Goal: Task Accomplishment & Management: Manage account settings

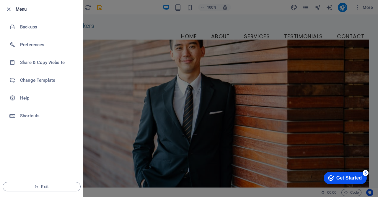
click at [120, 19] on div at bounding box center [189, 98] width 378 height 197
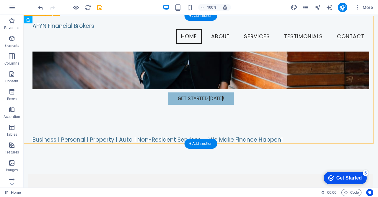
scroll to position [168, 0]
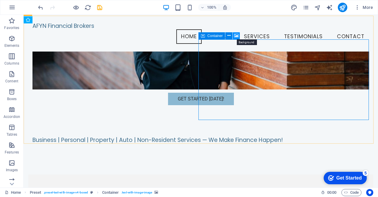
click at [237, 36] on icon at bounding box center [236, 36] width 4 height 6
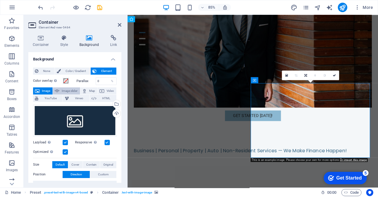
click at [65, 90] on span "Image slider" at bounding box center [69, 90] width 17 height 7
select select "ms"
select select "s"
select select "progressive"
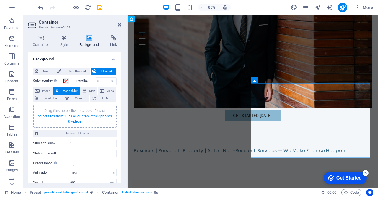
click at [95, 116] on link "select files from Files or our free stock photos & videos" at bounding box center [75, 118] width 74 height 9
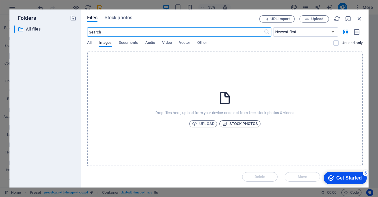
click at [245, 122] on span "Stock photos" at bounding box center [240, 123] width 36 height 7
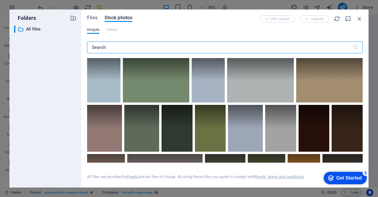
click at [111, 48] on input "text" at bounding box center [220, 47] width 266 height 12
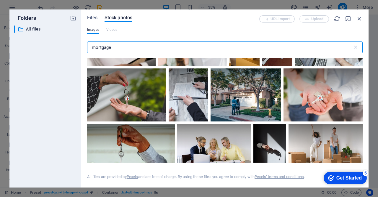
scroll to position [248, 0]
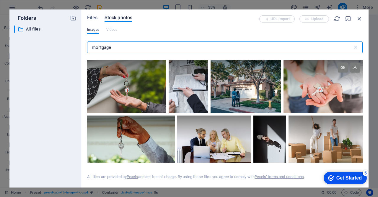
type input "mortgage"
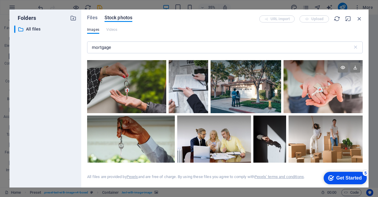
click at [306, 78] on div at bounding box center [323, 73] width 79 height 27
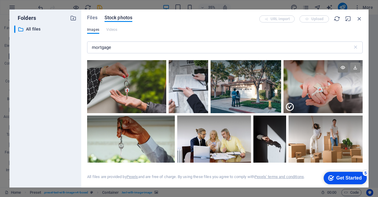
click at [357, 65] on icon at bounding box center [356, 67] width 10 height 10
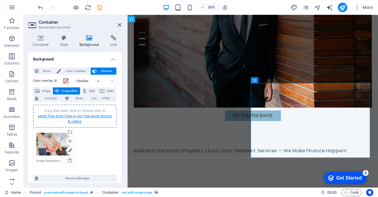
click at [71, 116] on link "select files from Files or our free stock photos & videos" at bounding box center [75, 118] width 74 height 9
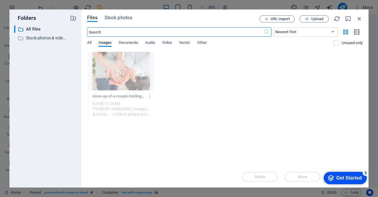
click at [107, 32] on input "text" at bounding box center [175, 31] width 176 height 9
click at [361, 19] on icon "button" at bounding box center [359, 18] width 7 height 7
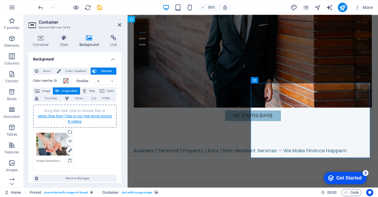
click at [66, 114] on link "select files from Files or our free stock photos & videos" at bounding box center [75, 118] width 74 height 9
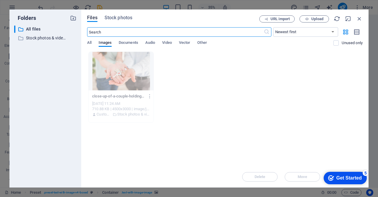
click at [130, 33] on input "text" at bounding box center [175, 31] width 176 height 9
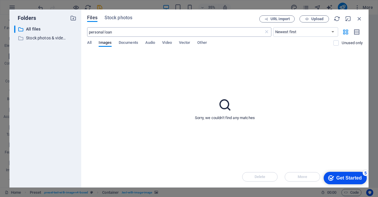
click at [133, 32] on input "personal loan" at bounding box center [175, 31] width 176 height 9
click at [133, 32] on input "loan" at bounding box center [175, 31] width 176 height 9
click at [217, 109] on div "Sorry, we couldn't find any matches" at bounding box center [225, 108] width 276 height 114
click at [91, 46] on span "All" at bounding box center [89, 43] width 4 height 8
click at [100, 31] on input "loan" at bounding box center [175, 31] width 176 height 9
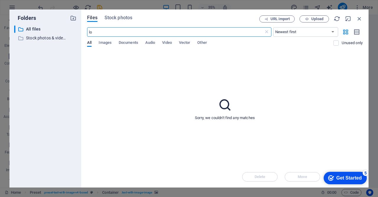
type input "l"
type input "p"
type input "bank"
click at [111, 22] on button "Stock photos" at bounding box center [119, 18] width 28 height 7
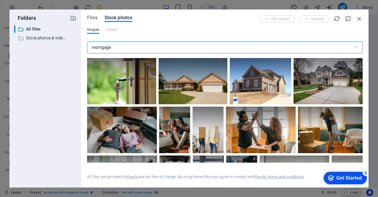
click at [116, 51] on input "mortgage" at bounding box center [220, 47] width 266 height 12
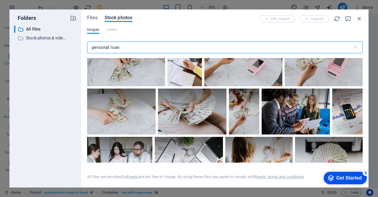
scroll to position [128, 0]
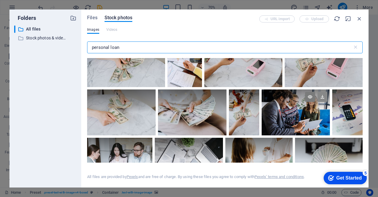
type input "personal loan"
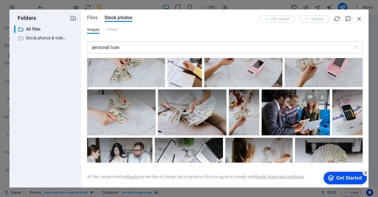
click at [325, 96] on icon at bounding box center [323, 97] width 10 height 10
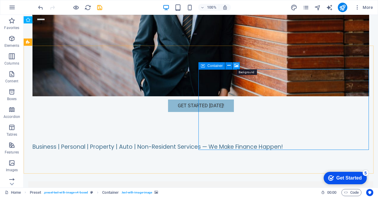
click at [236, 66] on icon at bounding box center [236, 65] width 4 height 6
select select "ms"
select select "s"
select select "progressive"
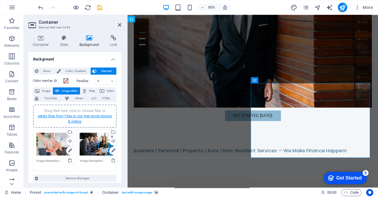
click at [57, 117] on link "select files from Files or our free stock photos & videos" at bounding box center [75, 118] width 74 height 9
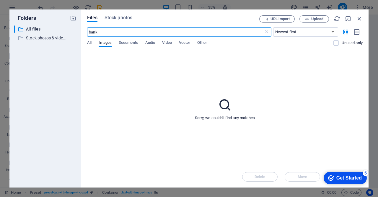
click at [111, 23] on div "Files Stock photos URL import Upload bank ​ Newest first Oldest first Name (A-Z…" at bounding box center [225, 98] width 276 height 166
click at [110, 19] on span "Stock photos" at bounding box center [119, 17] width 28 height 7
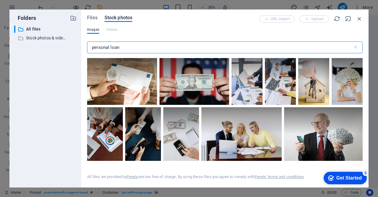
click at [121, 46] on input "personal loan" at bounding box center [220, 47] width 266 height 12
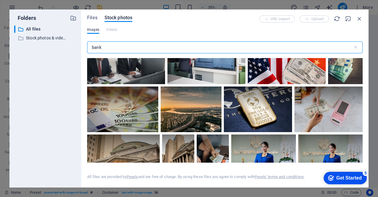
scroll to position [668, 0]
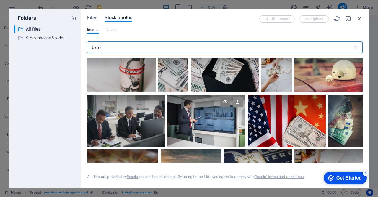
type input "bank"
click at [239, 100] on icon at bounding box center [238, 102] width 10 height 10
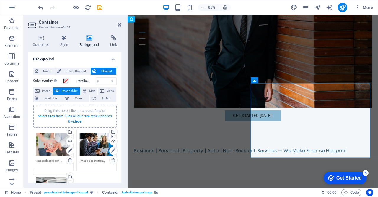
click at [76, 119] on link "select files from Files or our free stock photos & videos" at bounding box center [75, 118] width 74 height 9
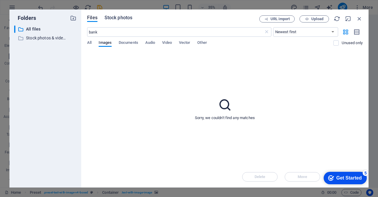
click at [113, 16] on span "Stock photos" at bounding box center [119, 17] width 28 height 7
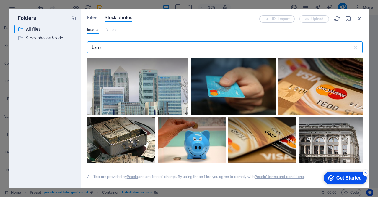
click at [111, 47] on input "bank" at bounding box center [220, 47] width 266 height 12
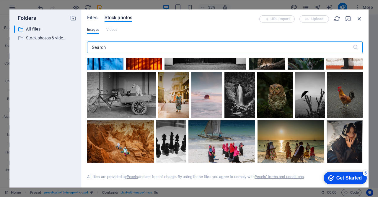
scroll to position [241, 0]
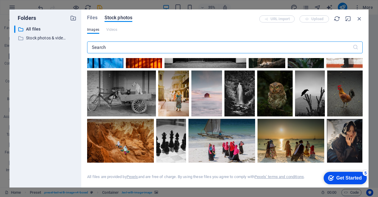
click at [115, 50] on input "text" at bounding box center [220, 47] width 266 height 12
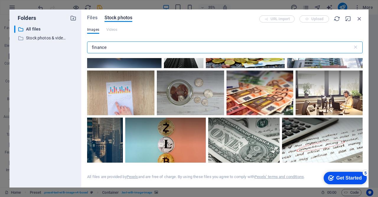
scroll to position [1102, 0]
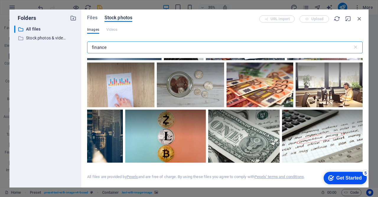
click at [145, 53] on input "finance" at bounding box center [220, 47] width 266 height 12
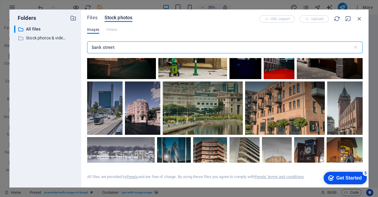
scroll to position [695, 0]
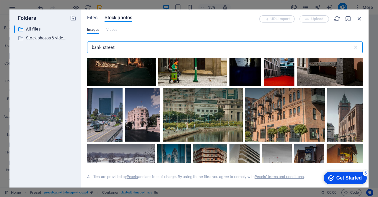
click at [122, 47] on input "bank street" at bounding box center [220, 47] width 266 height 12
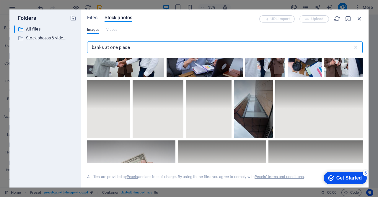
scroll to position [0, 0]
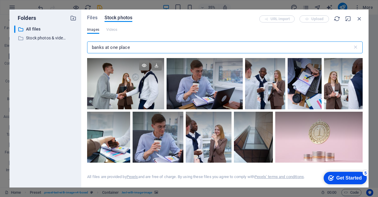
type input "banks at one place"
click at [152, 90] on div at bounding box center [125, 83] width 77 height 51
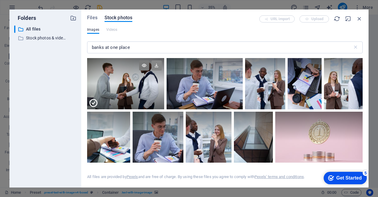
click at [155, 65] on icon at bounding box center [157, 65] width 10 height 10
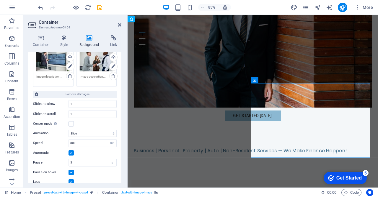
scroll to position [129, 0]
click at [87, 102] on input "1" at bounding box center [93, 103] width 48 height 7
type input "1"
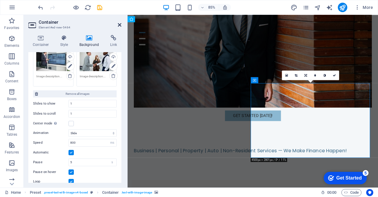
click at [118, 26] on icon at bounding box center [120, 24] width 4 height 5
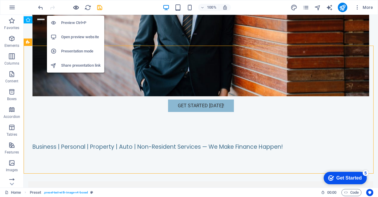
click at [77, 6] on icon "button" at bounding box center [76, 7] width 7 height 7
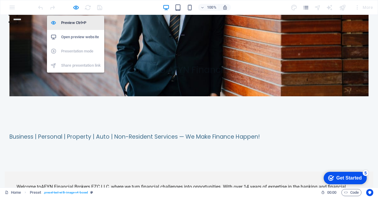
click at [78, 21] on h6 "Preview Ctrl+P" at bounding box center [81, 22] width 40 height 7
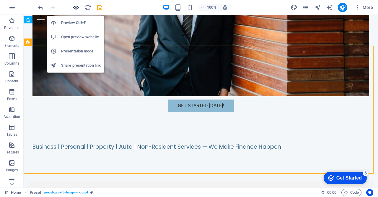
click at [78, 9] on icon "button" at bounding box center [76, 7] width 7 height 7
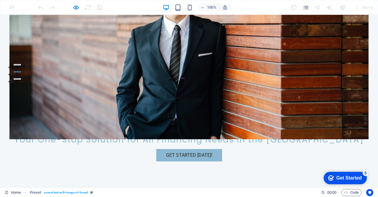
scroll to position [172, 0]
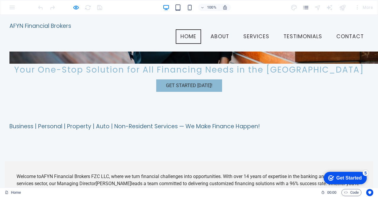
scroll to position [153, 0]
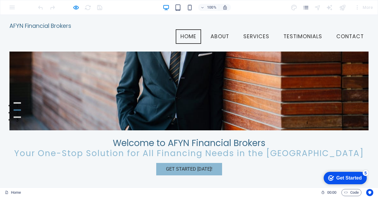
scroll to position [0, 0]
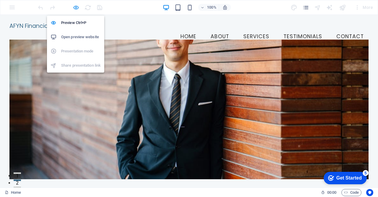
click at [79, 5] on icon "button" at bounding box center [76, 7] width 7 height 7
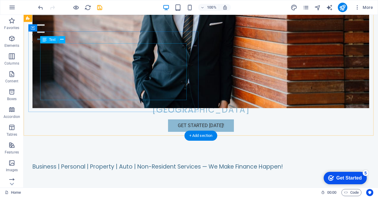
scroll to position [207, 0]
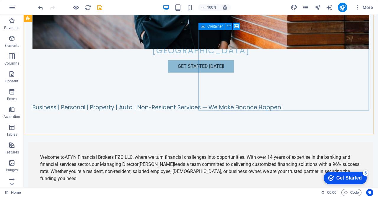
click at [237, 25] on icon at bounding box center [236, 26] width 4 height 6
select select "ms"
select select "s"
select select "progressive"
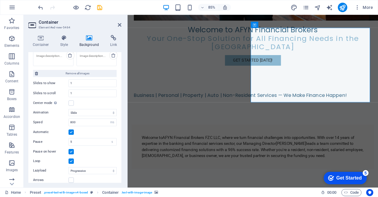
scroll to position [148, 0]
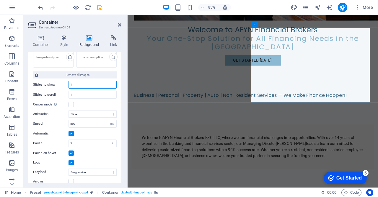
click at [78, 81] on input "1" at bounding box center [93, 84] width 48 height 7
type input "4"
click at [82, 92] on input "1" at bounding box center [93, 94] width 48 height 7
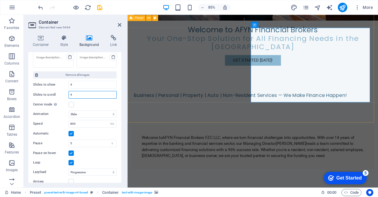
type input "4"
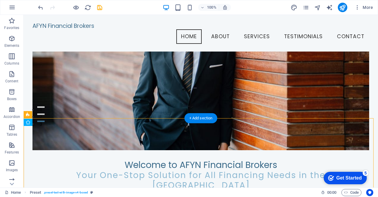
scroll to position [65, 0]
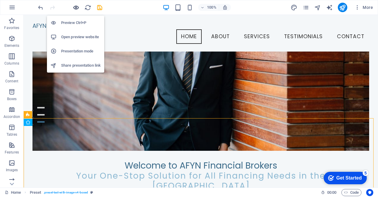
click at [75, 7] on icon "button" at bounding box center [76, 7] width 7 height 7
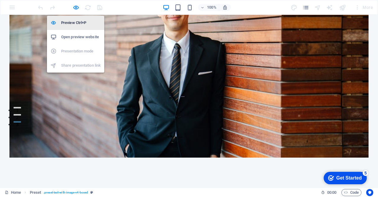
click at [78, 24] on h6 "Preview Ctrl+P" at bounding box center [81, 22] width 40 height 7
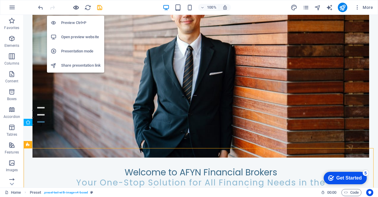
click at [79, 9] on icon "button" at bounding box center [76, 7] width 7 height 7
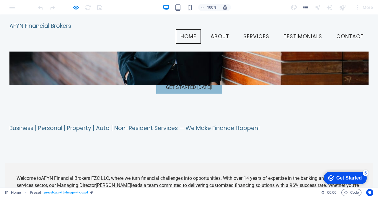
scroll to position [152, 0]
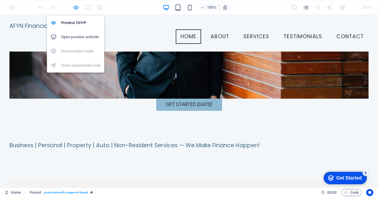
click at [77, 10] on icon "button" at bounding box center [76, 7] width 7 height 7
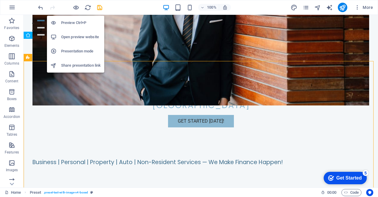
click at [78, 22] on h6 "Preview Ctrl+P" at bounding box center [81, 22] width 40 height 7
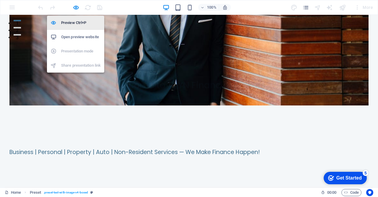
click at [78, 22] on h6 "Preview Ctrl+P" at bounding box center [81, 22] width 40 height 7
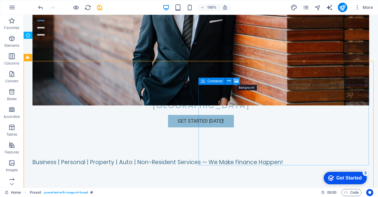
click at [236, 82] on icon at bounding box center [236, 81] width 4 height 6
select select "ms"
select select "s"
select select "progressive"
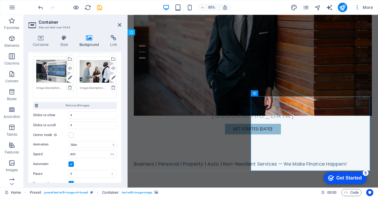
scroll to position [119, 0]
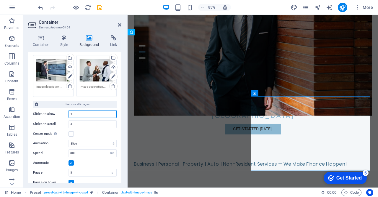
click at [73, 116] on input "4" at bounding box center [93, 113] width 48 height 7
type input "1"
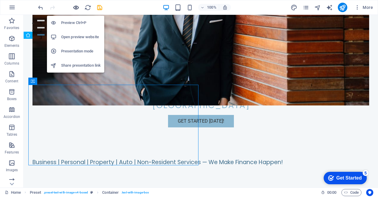
click at [75, 5] on icon "button" at bounding box center [76, 7] width 7 height 7
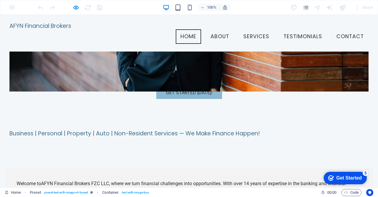
scroll to position [164, 0]
click at [73, 12] on div "100% More" at bounding box center [189, 7] width 378 height 14
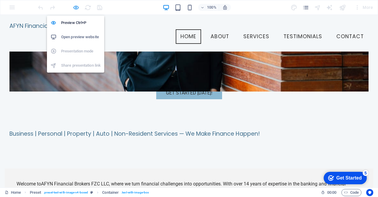
click at [73, 7] on icon "button" at bounding box center [76, 7] width 7 height 7
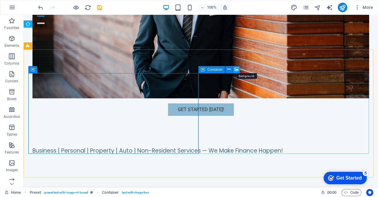
click at [239, 68] on button at bounding box center [236, 69] width 7 height 7
select select "ms"
select select "s"
select select "progressive"
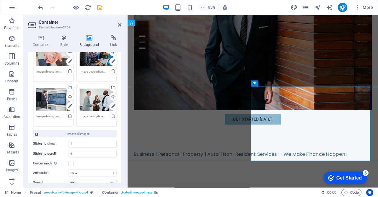
scroll to position [119, 0]
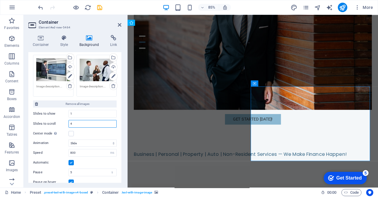
click at [77, 123] on input "4" at bounding box center [93, 123] width 48 height 7
type input "1"
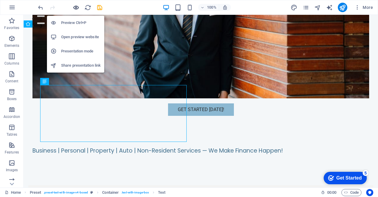
click at [79, 10] on icon "button" at bounding box center [76, 7] width 7 height 7
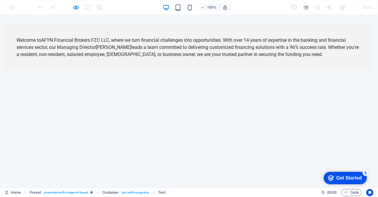
scroll to position [320, 0]
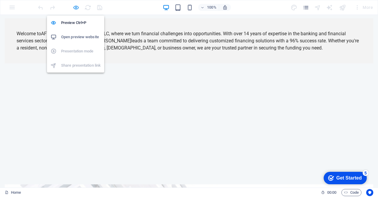
click at [74, 7] on icon "button" at bounding box center [76, 7] width 7 height 7
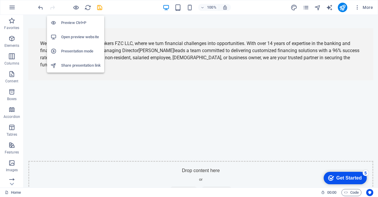
scroll to position [327, 0]
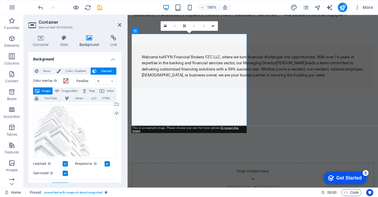
scroll to position [360, 0]
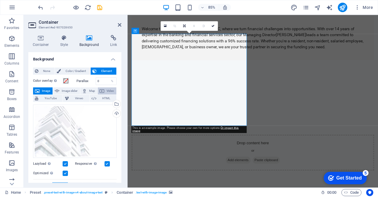
click at [106, 93] on span "Video" at bounding box center [110, 90] width 9 height 7
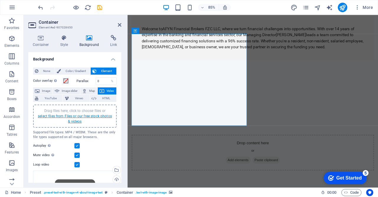
click at [87, 116] on link "select files from Files or our free stock photos & videos" at bounding box center [75, 118] width 74 height 9
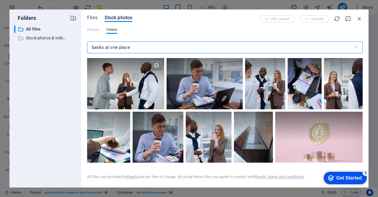
scroll to position [607, 0]
click at [134, 48] on input "banks at one place" at bounding box center [220, 47] width 266 height 12
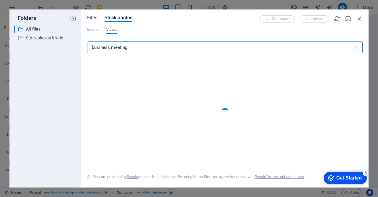
type input "business meeting"
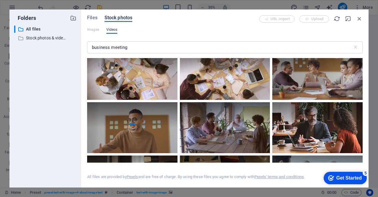
scroll to position [180, 0]
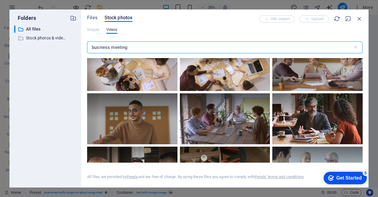
click at [143, 47] on input "business meeting" at bounding box center [220, 47] width 266 height 12
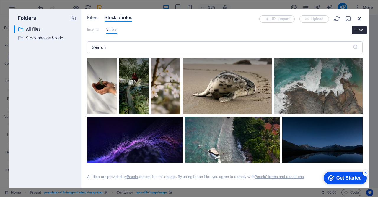
click at [358, 20] on icon "button" at bounding box center [359, 18] width 7 height 7
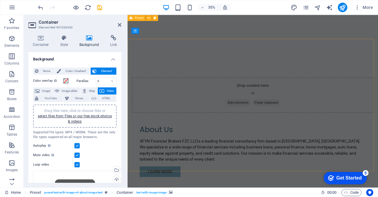
scroll to position [360, 0]
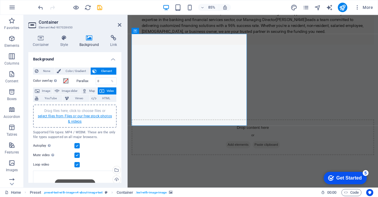
click at [62, 116] on link "select files from Files or our free stock photos & videos" at bounding box center [75, 118] width 74 height 9
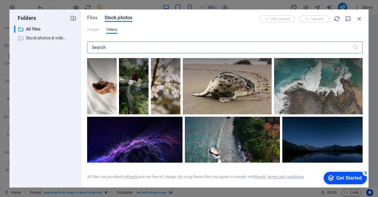
scroll to position [607, 0]
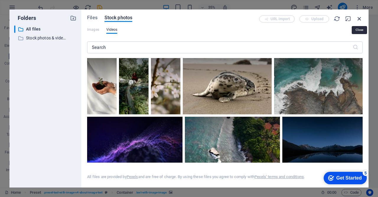
click at [358, 17] on icon "button" at bounding box center [359, 18] width 7 height 7
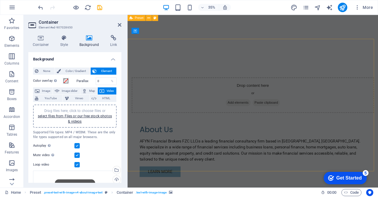
scroll to position [360, 0]
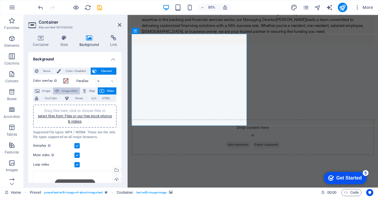
click at [69, 89] on span "Image slider" at bounding box center [69, 90] width 17 height 7
select select "ms"
select select "s"
select select "progressive"
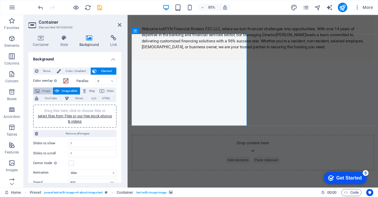
click at [50, 87] on span "Image" at bounding box center [45, 90] width 9 height 7
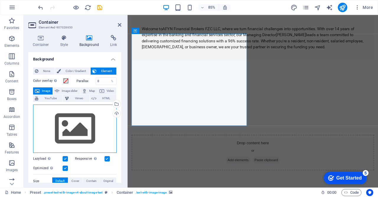
click at [68, 118] on div "Drag files here, click to choose files or select files from Files or our free s…" at bounding box center [75, 128] width 84 height 48
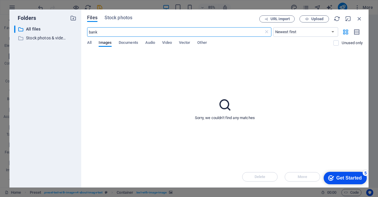
scroll to position [607, 0]
click at [111, 17] on span "Stock photos" at bounding box center [119, 17] width 28 height 7
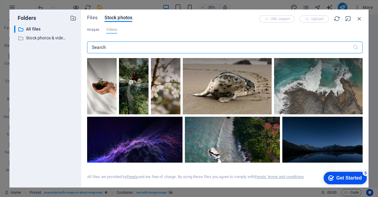
click at [111, 48] on input "text" at bounding box center [220, 47] width 266 height 12
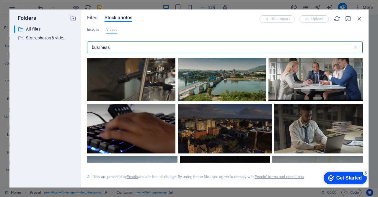
scroll to position [749, 0]
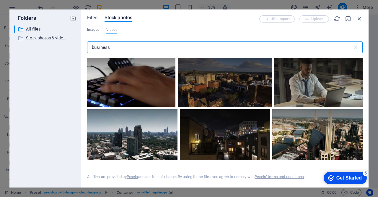
click at [129, 46] on input "business" at bounding box center [220, 47] width 266 height 12
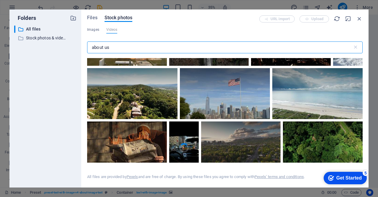
scroll to position [1418, 0]
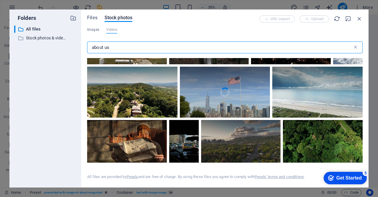
type input "about us"
click at [356, 49] on icon at bounding box center [356, 47] width 6 height 6
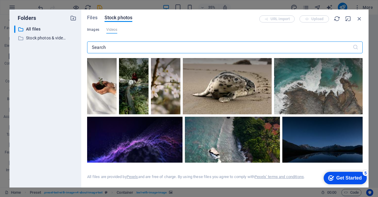
click at [88, 30] on span "Images" at bounding box center [93, 29] width 12 height 7
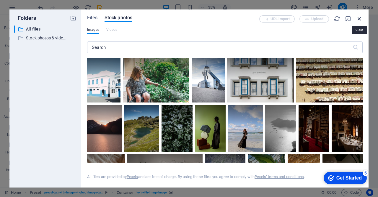
click at [360, 21] on icon "button" at bounding box center [359, 18] width 7 height 7
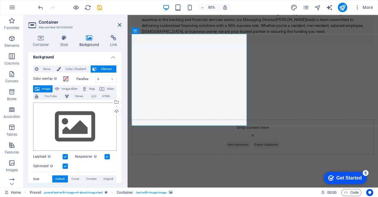
scroll to position [0, 0]
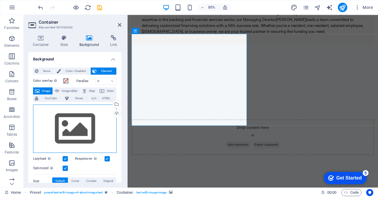
click at [77, 129] on div "Drag files here, click to choose files or select files from Files or our free s…" at bounding box center [75, 128] width 84 height 48
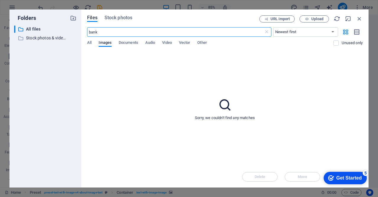
scroll to position [607, 0]
click at [319, 18] on span "Upload" at bounding box center [318, 19] width 12 height 4
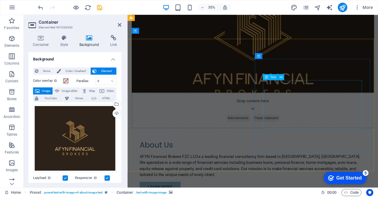
scroll to position [360, 0]
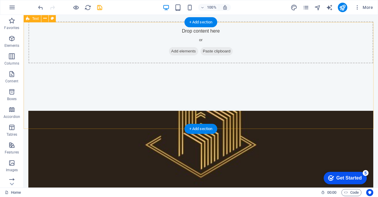
scroll to position [459, 0]
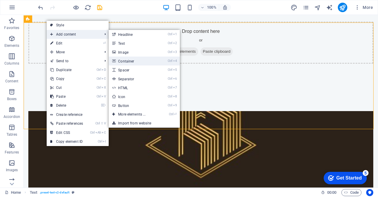
click at [137, 60] on link "Ctrl 4 Container" at bounding box center [133, 60] width 49 height 9
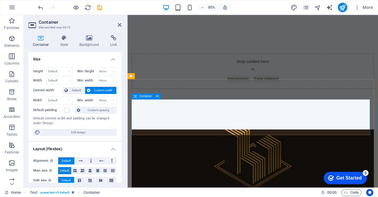
scroll to position [439, 0]
click at [157, 96] on icon at bounding box center [157, 95] width 3 height 5
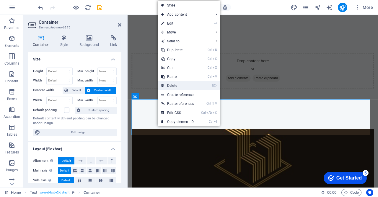
click at [178, 81] on link "⌦ Delete" at bounding box center [178, 85] width 40 height 9
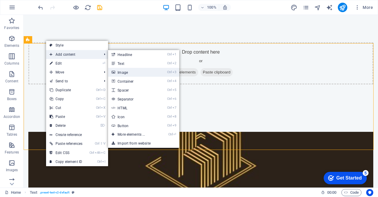
click at [137, 75] on link "Ctrl 3 Image" at bounding box center [132, 72] width 49 height 9
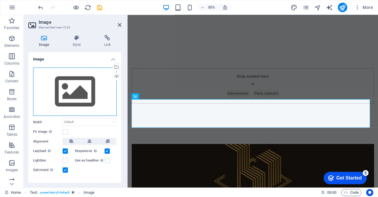
click at [73, 103] on div "Drag files here, click to choose files or select files from Files or our free s…" at bounding box center [75, 91] width 84 height 48
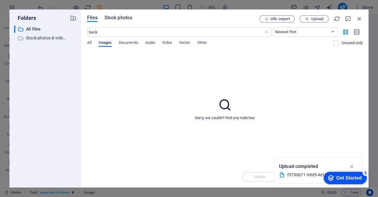
click at [111, 20] on span "Stock photos" at bounding box center [119, 17] width 28 height 7
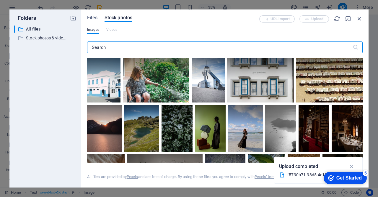
click at [113, 47] on input "text" at bounding box center [220, 47] width 266 height 12
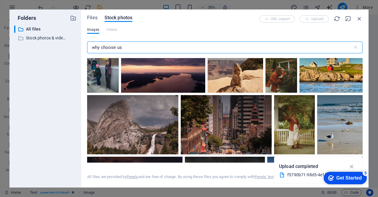
scroll to position [0, 0]
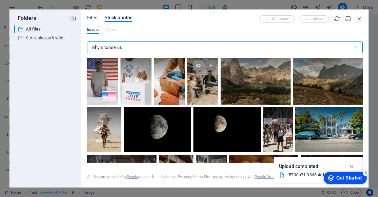
type input "why choose us"
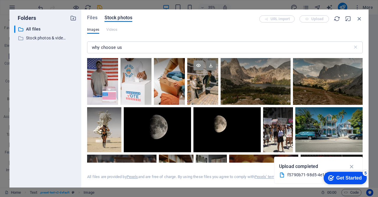
click at [197, 66] on icon at bounding box center [199, 65] width 10 height 10
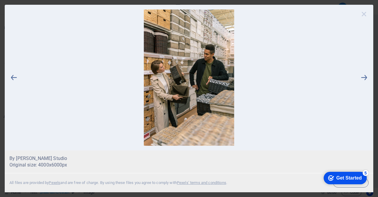
click at [366, 14] on icon at bounding box center [364, 13] width 9 height 9
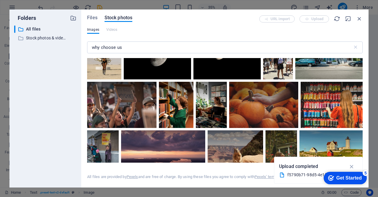
scroll to position [73, 0]
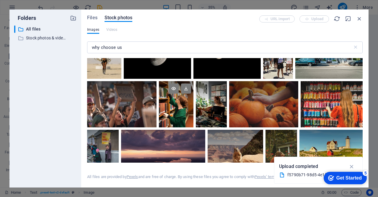
click at [174, 96] on div at bounding box center [176, 92] width 35 height 23
click at [184, 92] on icon at bounding box center [186, 88] width 10 height 10
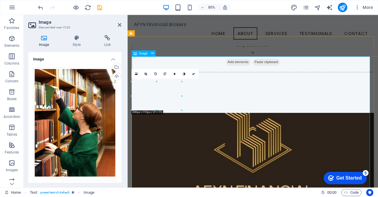
scroll to position [459, 0]
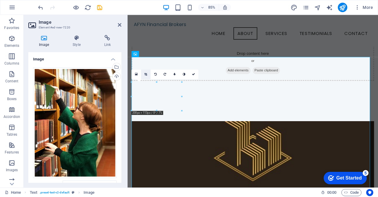
click at [147, 74] on icon at bounding box center [146, 74] width 3 height 3
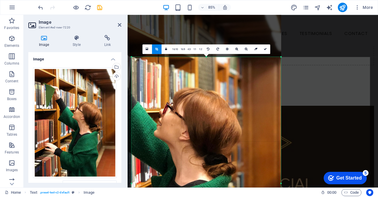
drag, startPoint x: 132, startPoint y: 56, endPoint x: 236, endPoint y: 134, distance: 130.2
click at [236, 134] on div "180 170 160 150 140 130 120 110 100 90 80 70 60 50 40 30 20 10 0 -10 -20 -30 -4…" at bounding box center [207, 183] width 150 height 252
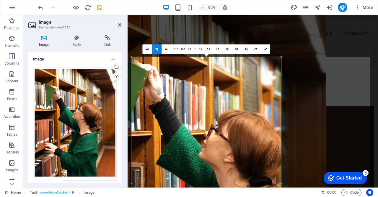
drag, startPoint x: 215, startPoint y: 123, endPoint x: 252, endPoint y: 137, distance: 39.6
click at [252, 137] on div at bounding box center [206, 172] width 239 height 318
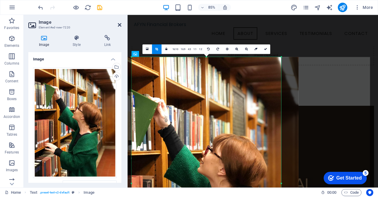
click at [120, 23] on icon at bounding box center [120, 24] width 4 height 5
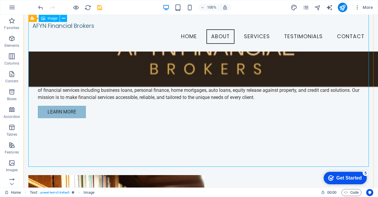
scroll to position [634, 0]
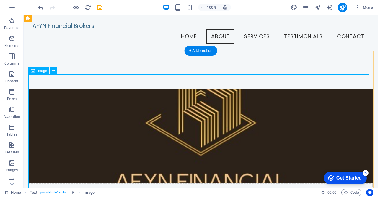
scroll to position [390, 0]
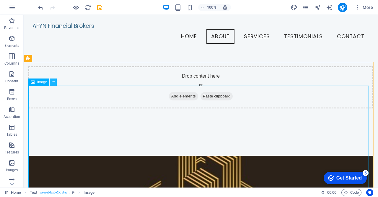
click at [53, 82] on icon at bounding box center [53, 82] width 3 height 6
click at [37, 82] on div "Image" at bounding box center [38, 81] width 21 height 7
drag, startPoint x: 61, startPoint y: 98, endPoint x: 144, endPoint y: 120, distance: 86.1
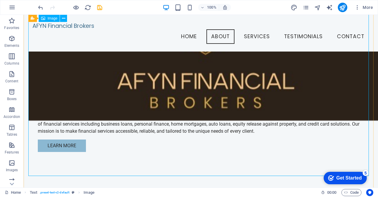
scroll to position [546, 0]
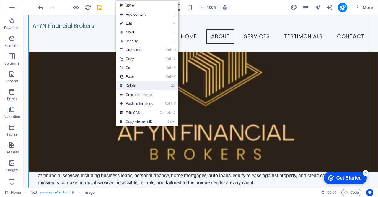
click at [136, 84] on link "⌦ Delete" at bounding box center [136, 85] width 40 height 9
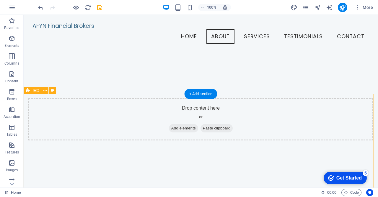
scroll to position [358, 0]
click at [191, 99] on div "+ Add section" at bounding box center [201, 94] width 33 height 10
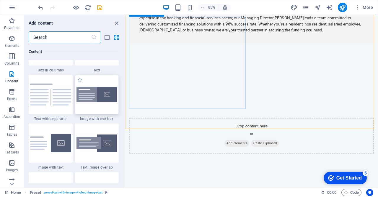
scroll to position [1068, 0]
click at [92, 138] on img at bounding box center [97, 142] width 41 height 17
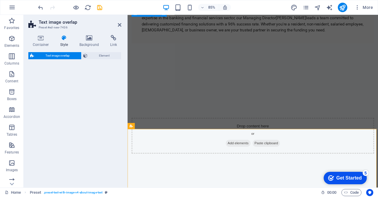
select select "rem"
select select "px"
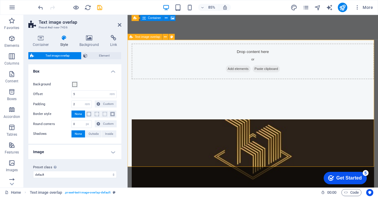
scroll to position [514, 0]
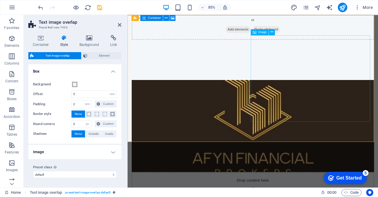
click at [261, 35] on div "Image" at bounding box center [260, 32] width 18 height 6
click at [262, 33] on span "Image" at bounding box center [263, 31] width 8 height 3
click at [90, 43] on h4 "Background" at bounding box center [90, 41] width 31 height 12
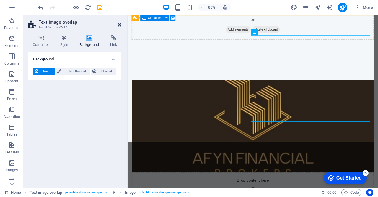
click at [119, 26] on icon at bounding box center [120, 24] width 4 height 5
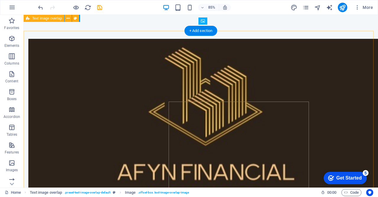
scroll to position [481, 0]
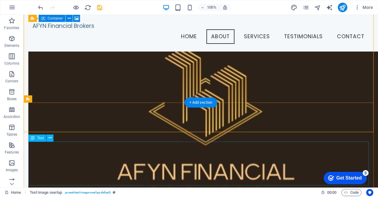
scroll to position [520, 0]
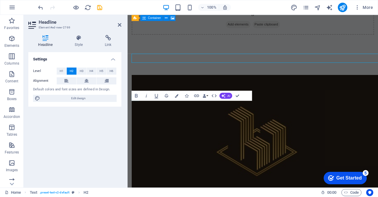
scroll to position [586, 0]
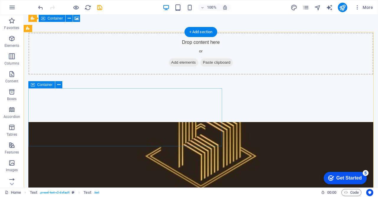
scroll to position [472, 0]
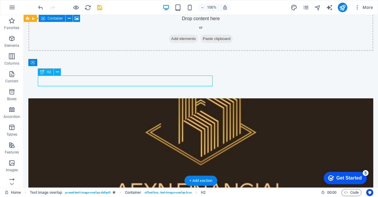
click at [100, 79] on div "H2 Container Banner Banner Container Menu Bar Menu Preset H2 Container Placehol…" at bounding box center [201, 101] width 355 height 172
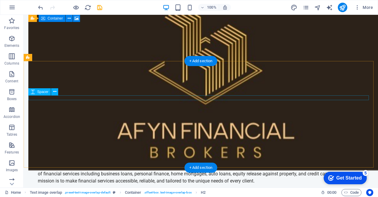
scroll to position [596, 0]
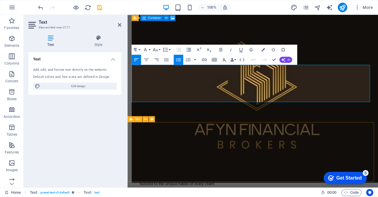
scroll to position [643, 0]
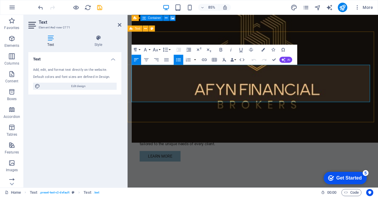
drag, startPoint x: 238, startPoint y: 113, endPoint x: 130, endPoint y: 78, distance: 113.4
copy ul "14+ years of banking industry experience 96% success rate in financing approval…"
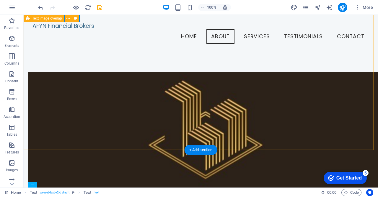
scroll to position [473, 0]
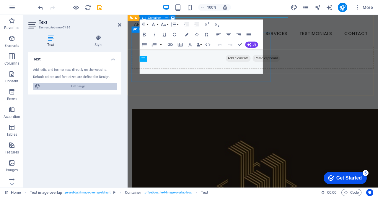
scroll to position [539, 0]
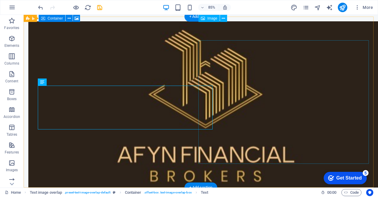
scroll to position [495, 0]
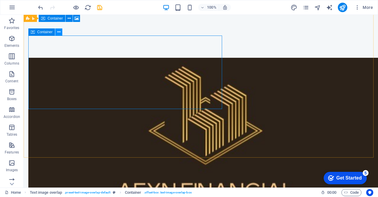
click at [59, 29] on icon at bounding box center [58, 32] width 3 height 6
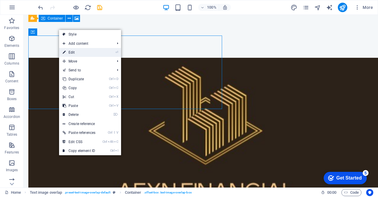
click at [88, 54] on link "⏎ Edit" at bounding box center [79, 52] width 40 height 9
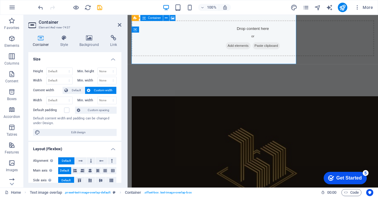
scroll to position [531, 0]
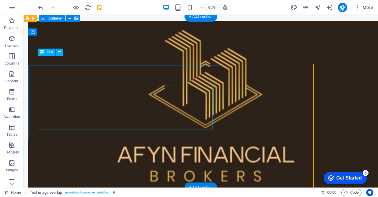
scroll to position [495, 0]
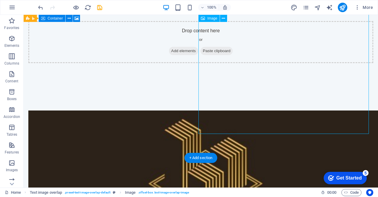
scroll to position [531, 0]
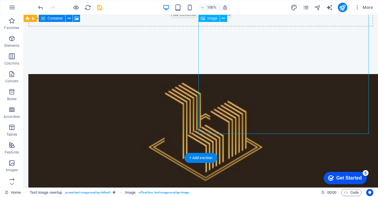
select select "%"
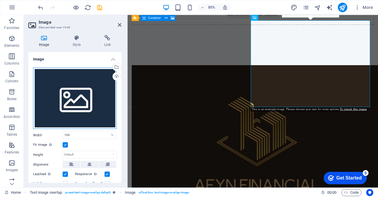
click at [78, 103] on div "Drag files here, click to choose files or select files from Files or our free s…" at bounding box center [75, 97] width 84 height 61
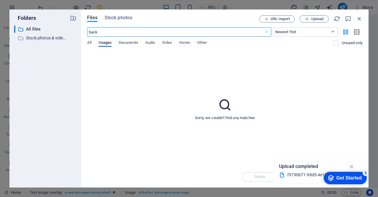
scroll to position [772, 0]
click at [124, 19] on span "Stock photos" at bounding box center [119, 17] width 28 height 7
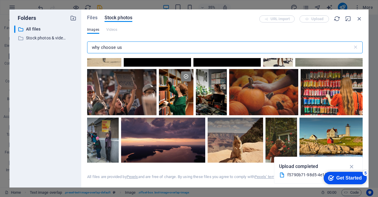
scroll to position [86, 0]
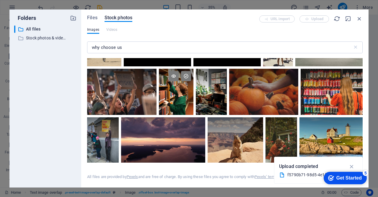
click at [171, 93] on div at bounding box center [176, 92] width 35 height 46
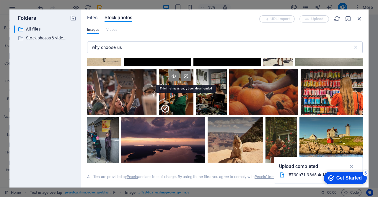
click at [186, 76] on icon at bounding box center [186, 76] width 10 height 10
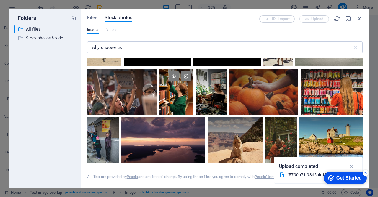
click at [174, 96] on div at bounding box center [176, 92] width 35 height 46
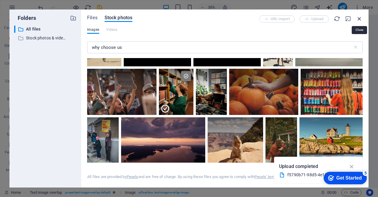
click at [361, 19] on icon "button" at bounding box center [359, 18] width 7 height 7
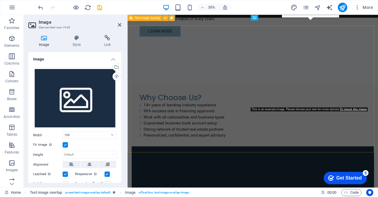
scroll to position [531, 0]
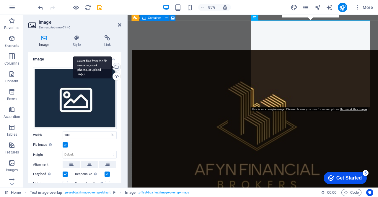
click at [116, 66] on div "Select files from the file manager, stock photos, or upload file(s)" at bounding box center [116, 67] width 9 height 9
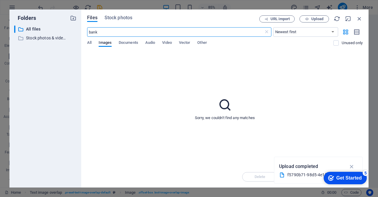
scroll to position [772, 0]
click at [92, 44] on div "All Images Documents Audio Video Vector Other" at bounding box center [210, 45] width 246 height 11
click at [107, 20] on span "Stock photos" at bounding box center [119, 17] width 28 height 7
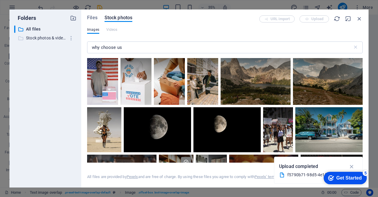
click at [58, 40] on p "Stock photos & videos" at bounding box center [46, 38] width 40 height 7
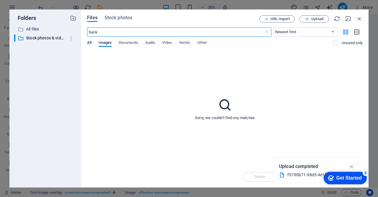
click at [89, 43] on span "All" at bounding box center [89, 43] width 4 height 8
click at [119, 20] on span "Stock photos" at bounding box center [119, 17] width 28 height 7
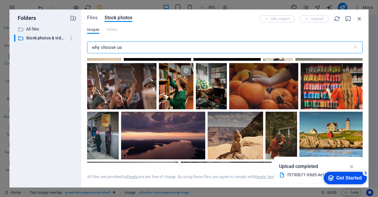
scroll to position [92, 0]
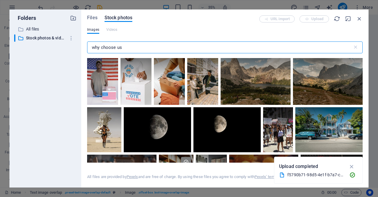
select select "%"
click at [172, 157] on icon at bounding box center [174, 162] width 10 height 10
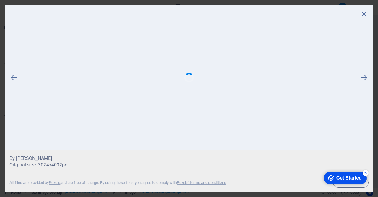
scroll to position [92, 0]
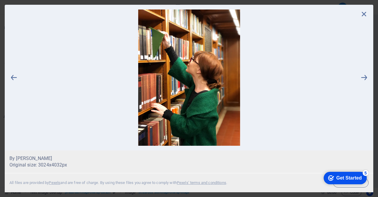
click at [366, 182] on div "checkmark Get Started 5 First Steps in the Editor Let's guide you through the t…" at bounding box center [345, 177] width 49 height 18
click at [363, 17] on icon at bounding box center [364, 13] width 9 height 9
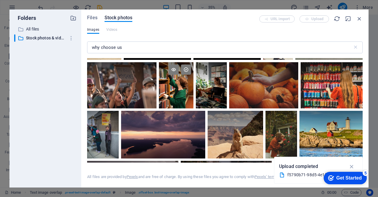
click at [169, 98] on div at bounding box center [176, 85] width 35 height 46
click at [169, 98] on icon at bounding box center [164, 101] width 9 height 9
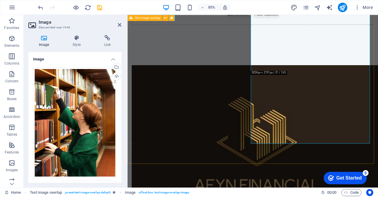
scroll to position [574, 0]
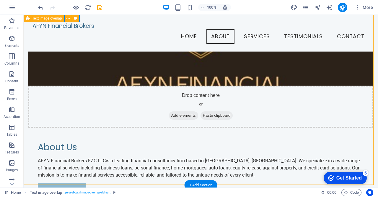
scroll to position [526, 0]
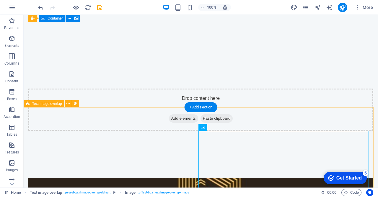
scroll to position [377, 0]
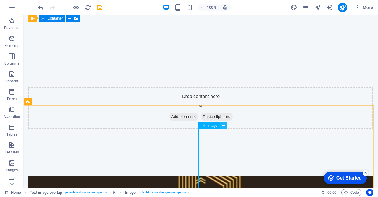
click at [224, 125] on icon at bounding box center [223, 125] width 3 height 6
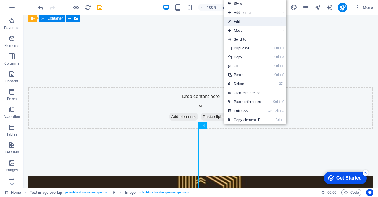
click at [267, 20] on li "⏎ Edit" at bounding box center [256, 21] width 62 height 9
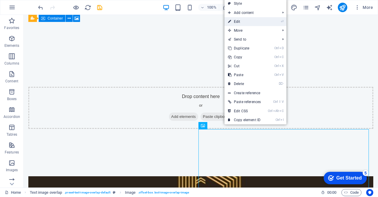
click at [267, 20] on li "⏎ Edit" at bounding box center [256, 21] width 62 height 9
click at [283, 22] on icon "⏎" at bounding box center [282, 22] width 3 height 4
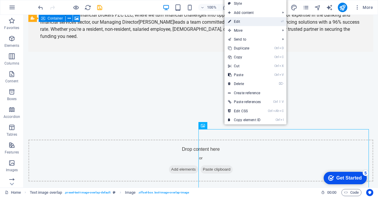
select select "%"
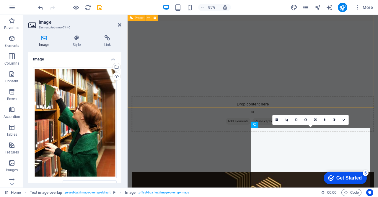
scroll to position [416, 0]
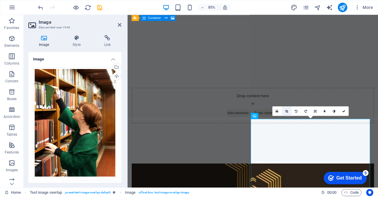
click at [289, 111] on link at bounding box center [286, 110] width 9 height 9
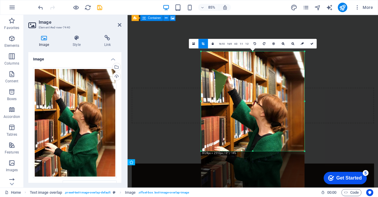
drag, startPoint x: 254, startPoint y: 171, endPoint x: 268, endPoint y: 126, distance: 46.9
click at [268, 126] on div "180 170 160 150 140 130 120 110 100 90 80 70 60 50 40 30 20 10 0 -10 -20 -30 -4…" at bounding box center [252, 101] width 103 height 100
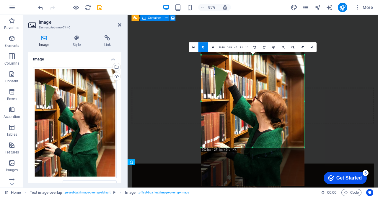
drag, startPoint x: 304, startPoint y: 51, endPoint x: 304, endPoint y: 60, distance: 8.6
click at [304, 60] on div "180 170 160 150 140 130 120 110 100 90 80 70 60 50 40 30 20 10 0 -10 -20 -30 -4…" at bounding box center [252, 101] width 103 height 93
click at [312, 45] on link at bounding box center [311, 46] width 9 height 9
type input "410"
select select "px"
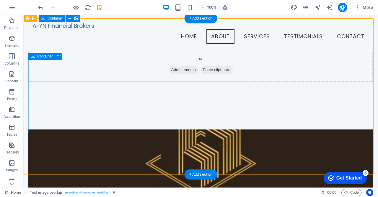
scroll to position [434, 0]
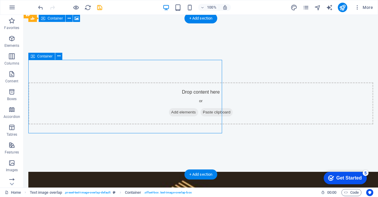
scroll to position [496, 0]
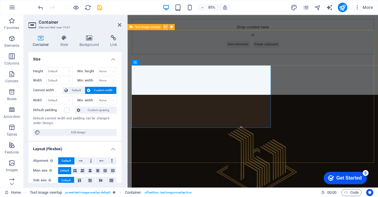
click at [164, 27] on icon at bounding box center [165, 26] width 3 height 5
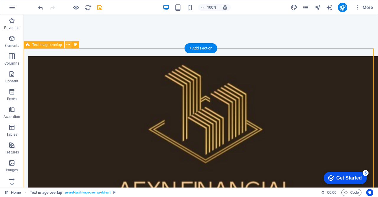
scroll to position [463, 0]
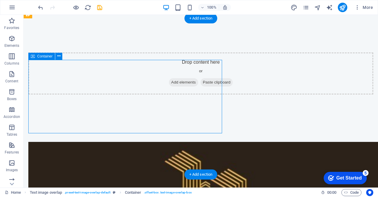
scroll to position [496, 0]
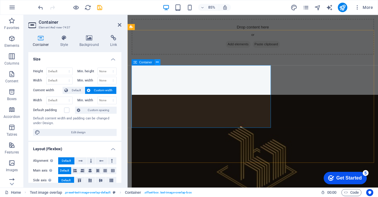
click at [158, 62] on icon at bounding box center [157, 61] width 3 height 5
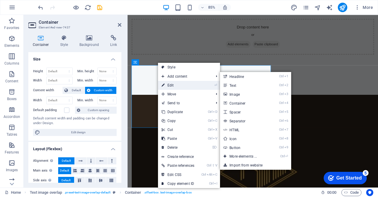
click at [215, 85] on li "⏎ Edit" at bounding box center [189, 85] width 62 height 9
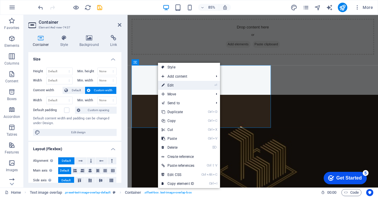
click at [217, 85] on icon "⏎" at bounding box center [216, 85] width 3 height 4
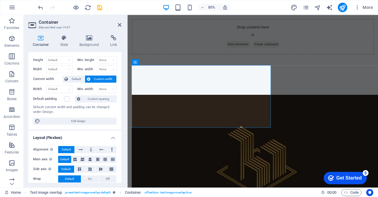
scroll to position [0, 0]
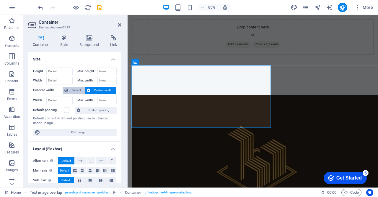
click at [73, 91] on span "Default" at bounding box center [76, 90] width 13 height 7
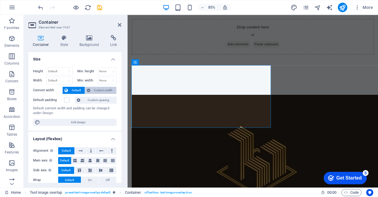
click at [98, 87] on span "Custom width" at bounding box center [103, 90] width 23 height 7
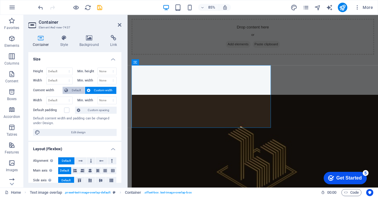
click at [78, 89] on span "Default" at bounding box center [76, 90] width 13 height 7
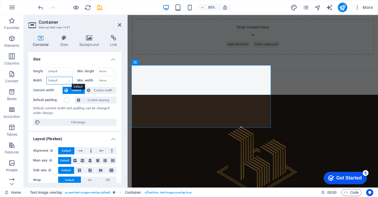
click at [69, 81] on select "Default px rem % em vh vw" at bounding box center [60, 80] width 26 height 7
click at [69, 69] on select "Default px rem % vh vw" at bounding box center [60, 71] width 26 height 7
click at [73, 57] on h4 "Size" at bounding box center [74, 57] width 93 height 11
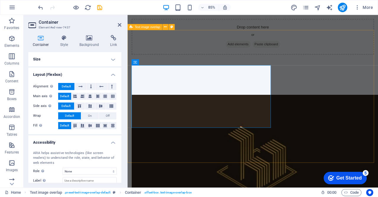
select select "px"
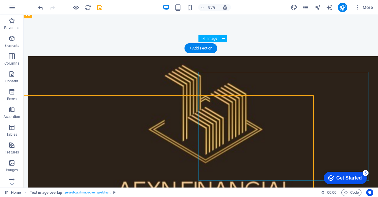
scroll to position [463, 0]
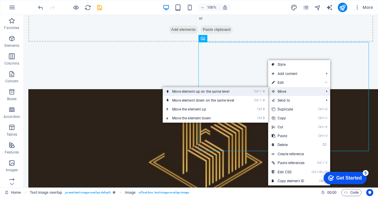
click at [251, 93] on li "Ctrl ⇧ ⬆ Move element up on the same level" at bounding box center [216, 91] width 106 height 9
click at [261, 91] on icon "⇧" at bounding box center [260, 91] width 3 height 4
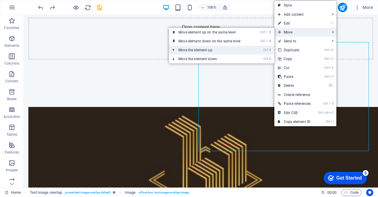
click at [254, 53] on li "Ctrl ⬆ Move the element up" at bounding box center [222, 50] width 106 height 9
click at [270, 50] on icon "⬆" at bounding box center [270, 50] width 3 height 4
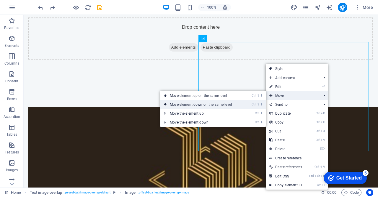
click at [233, 105] on link "Ctrl ⇧ ⬇ Move element down on the same level" at bounding box center [201, 104] width 83 height 9
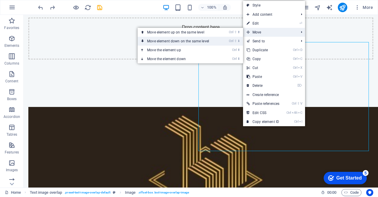
click at [238, 40] on mark "Ctrl ⇧ ⬇" at bounding box center [234, 41] width 11 height 9
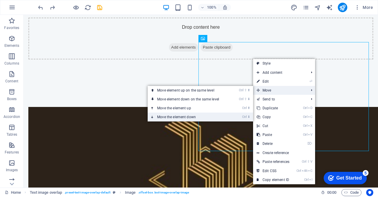
click at [246, 116] on icon "Ctrl" at bounding box center [244, 117] width 5 height 4
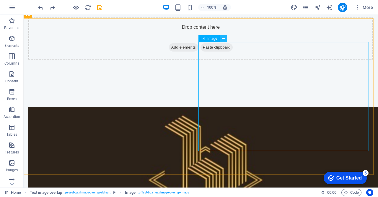
click at [226, 40] on button at bounding box center [223, 38] width 7 height 7
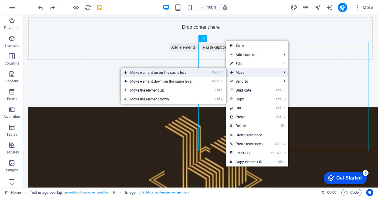
click at [220, 73] on icon "⇧" at bounding box center [219, 72] width 3 height 4
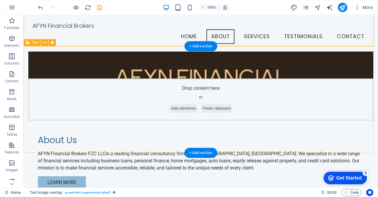
scroll to position [562, 0]
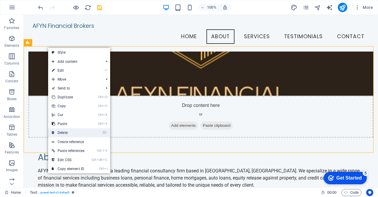
click at [69, 135] on link "⌦ Delete" at bounding box center [68, 132] width 40 height 9
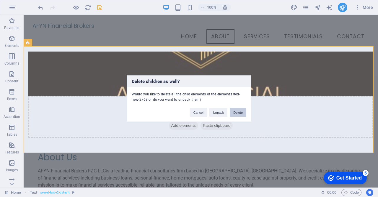
click at [236, 115] on button "Delete" at bounding box center [238, 112] width 17 height 9
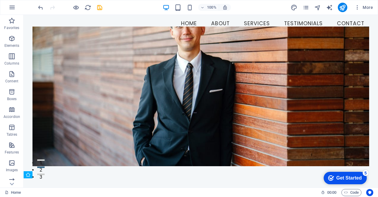
scroll to position [0, 0]
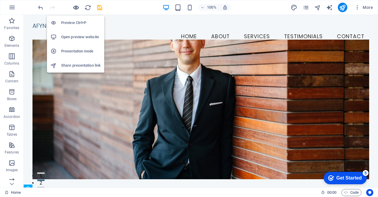
click at [77, 7] on icon "button" at bounding box center [76, 7] width 7 height 7
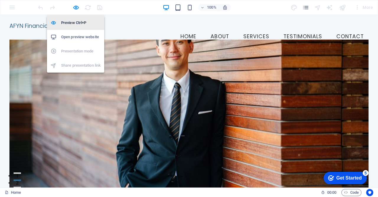
click at [81, 22] on h6 "Preview Ctrl+P" at bounding box center [81, 22] width 40 height 7
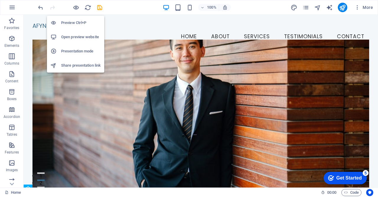
click at [81, 22] on h6 "Preview Ctrl+P" at bounding box center [81, 22] width 40 height 7
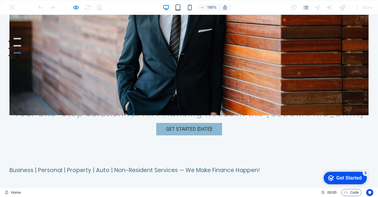
scroll to position [135, 0]
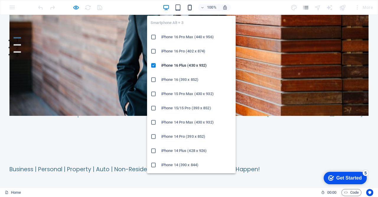
click at [189, 8] on icon "button" at bounding box center [189, 7] width 7 height 7
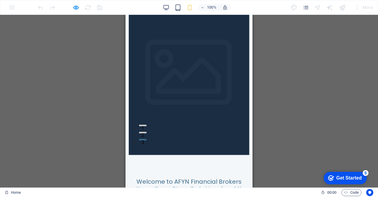
scroll to position [0, 0]
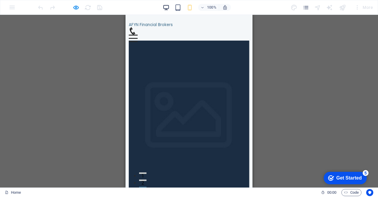
click at [170, 7] on icon "button" at bounding box center [166, 7] width 7 height 7
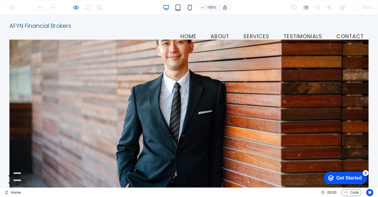
click at [164, 76] on div at bounding box center [188, 117] width 359 height 157
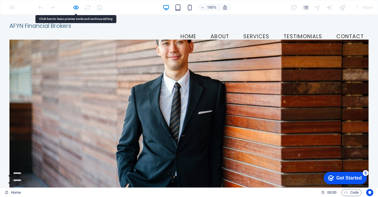
click at [163, 78] on div at bounding box center [188, 117] width 359 height 157
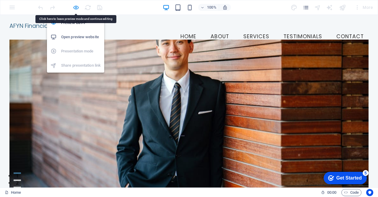
click at [78, 10] on icon "button" at bounding box center [76, 7] width 7 height 7
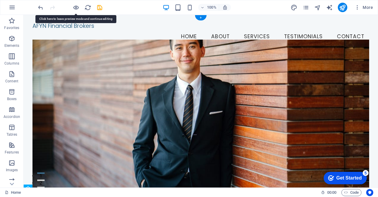
click at [105, 76] on figure at bounding box center [201, 117] width 337 height 157
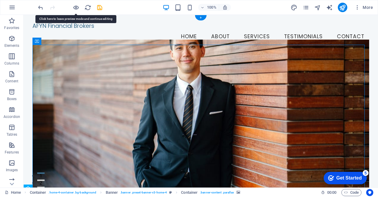
click at [105, 76] on figure at bounding box center [201, 117] width 337 height 157
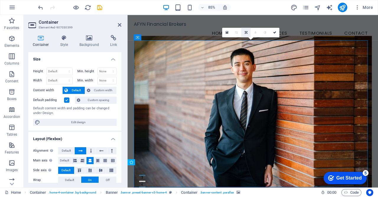
click at [246, 30] on link at bounding box center [245, 31] width 9 height 9
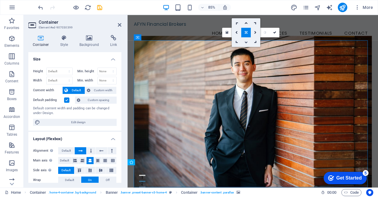
click at [246, 43] on icon at bounding box center [246, 41] width 3 height 3
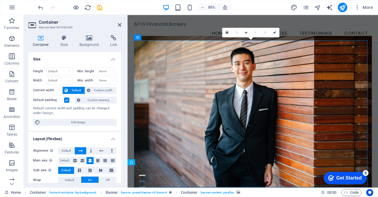
click at [267, 47] on figure at bounding box center [275, 131] width 280 height 185
click at [267, 48] on figure at bounding box center [275, 131] width 280 height 185
drag, startPoint x: 273, startPoint y: 76, endPoint x: 273, endPoint y: 93, distance: 16.8
click at [273, 93] on figure at bounding box center [275, 131] width 280 height 185
click at [121, 25] on icon at bounding box center [120, 24] width 4 height 5
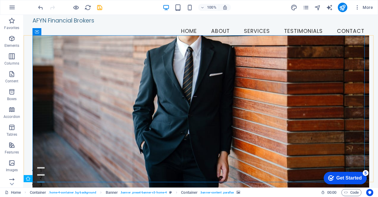
scroll to position [3, 0]
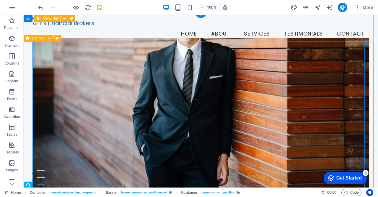
click at [29, 25] on div "AFYN Financial Brokers Menu Home About Services Testimonials Contact" at bounding box center [201, 30] width 355 height 37
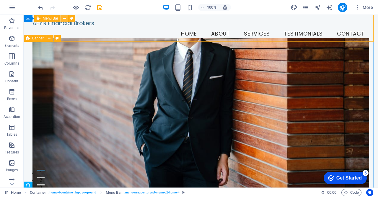
click at [64, 18] on icon at bounding box center [64, 18] width 3 height 6
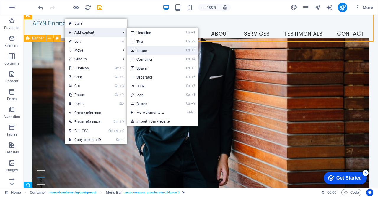
click at [159, 49] on link "Ctrl 3 Image" at bounding box center [151, 50] width 49 height 9
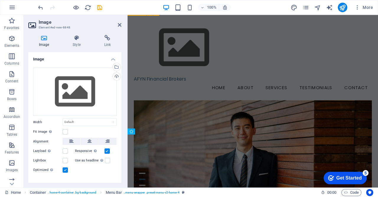
scroll to position [36, 0]
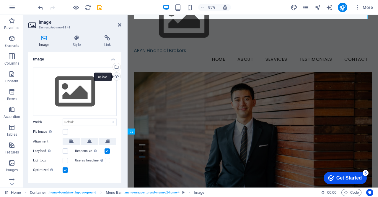
click at [114, 76] on div "Upload" at bounding box center [116, 76] width 9 height 9
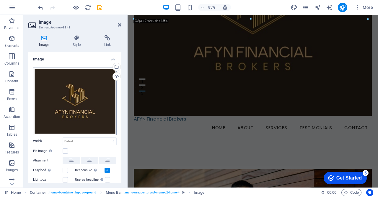
scroll to position [223, 0]
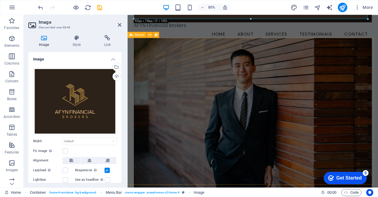
click at [132, 87] on div "Welcome to AFYN Financial Brokers Your One-Stop Solution for All Financing Need…" at bounding box center [275, 191] width 295 height 279
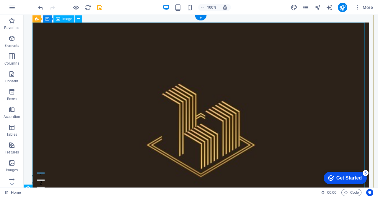
scroll to position [26, 0]
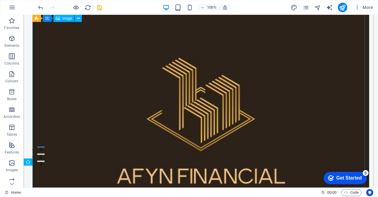
click at [137, 106] on figure at bounding box center [201, 131] width 337 height 270
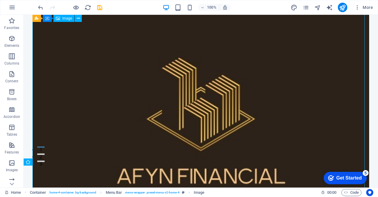
click at [137, 106] on figure at bounding box center [201, 131] width 337 height 270
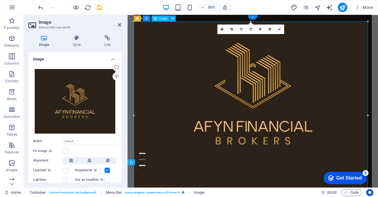
scroll to position [0, 0]
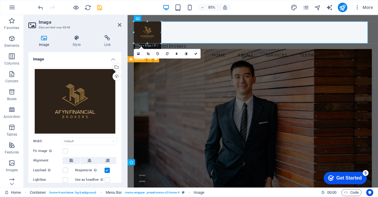
drag, startPoint x: 134, startPoint y: 22, endPoint x: 378, endPoint y: 210, distance: 307.9
type input "109"
select select "px"
click at [271, 104] on figure at bounding box center [275, 147] width 280 height 185
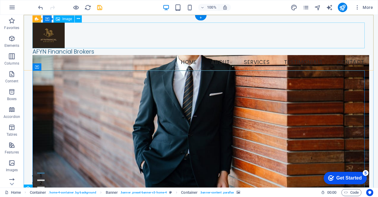
click at [58, 32] on figure at bounding box center [201, 35] width 337 height 26
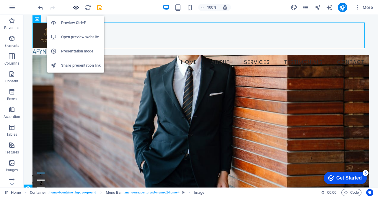
click at [76, 8] on icon "button" at bounding box center [76, 7] width 7 height 7
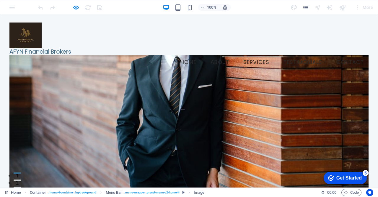
click at [35, 37] on img at bounding box center [25, 35] width 32 height 26
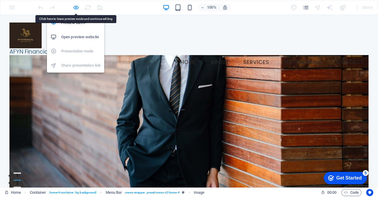
click at [75, 7] on icon "button" at bounding box center [76, 7] width 7 height 7
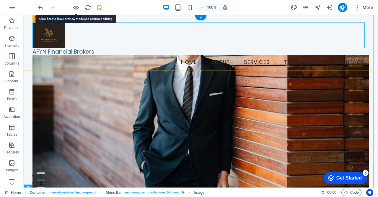
click at [48, 36] on figure at bounding box center [201, 35] width 337 height 26
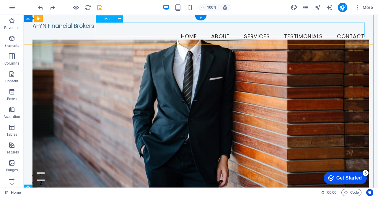
click at [129, 29] on nav "Home About Services Testimonials Contact" at bounding box center [201, 36] width 337 height 15
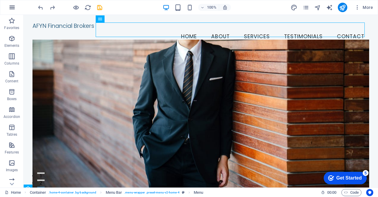
click at [11, 7] on icon "button" at bounding box center [12, 7] width 7 height 7
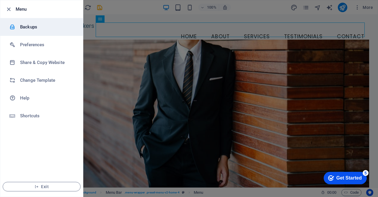
click at [25, 28] on h6 "Backups" at bounding box center [47, 26] width 55 height 7
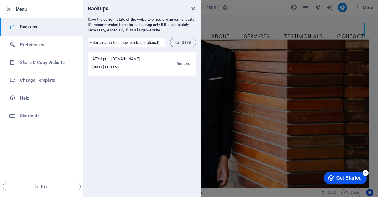
click at [192, 7] on icon "close" at bounding box center [193, 8] width 7 height 7
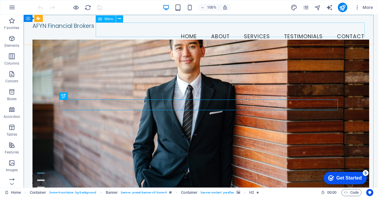
click at [127, 29] on nav "Home About Services Testimonials Contact" at bounding box center [201, 36] width 337 height 15
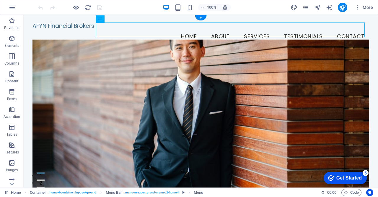
click at [130, 45] on figure at bounding box center [201, 117] width 337 height 157
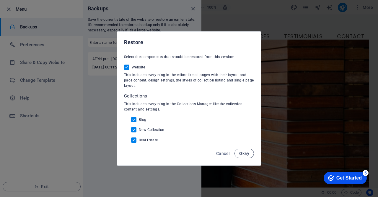
click at [242, 155] on span "Okay" at bounding box center [244, 153] width 10 height 5
